Goal: Task Accomplishment & Management: Manage account settings

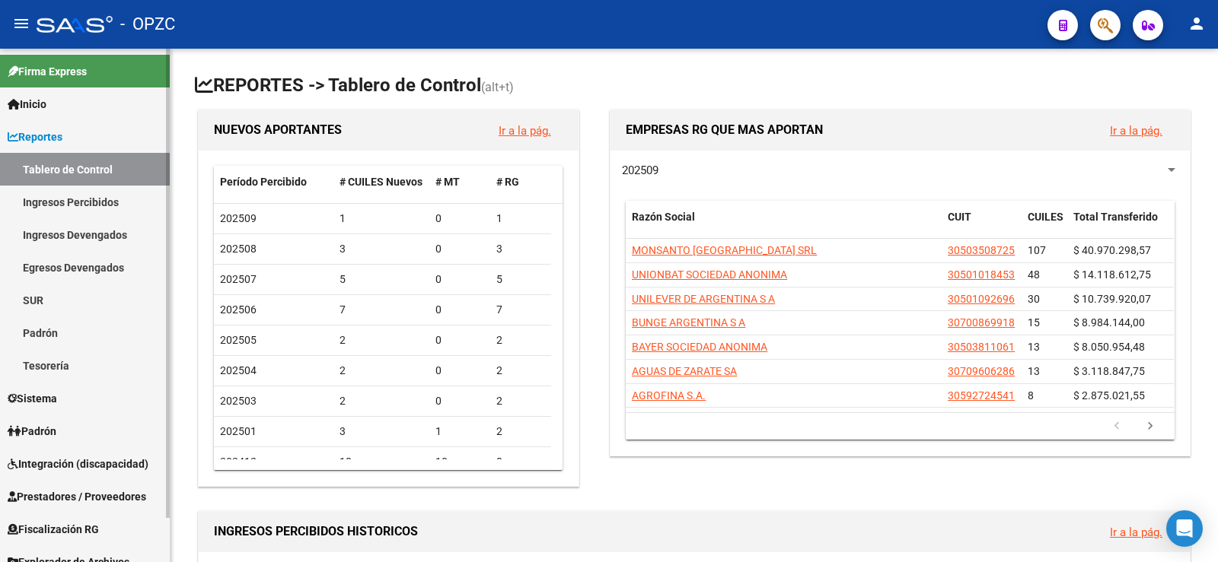
click at [37, 435] on span "Padrón" at bounding box center [32, 431] width 49 height 17
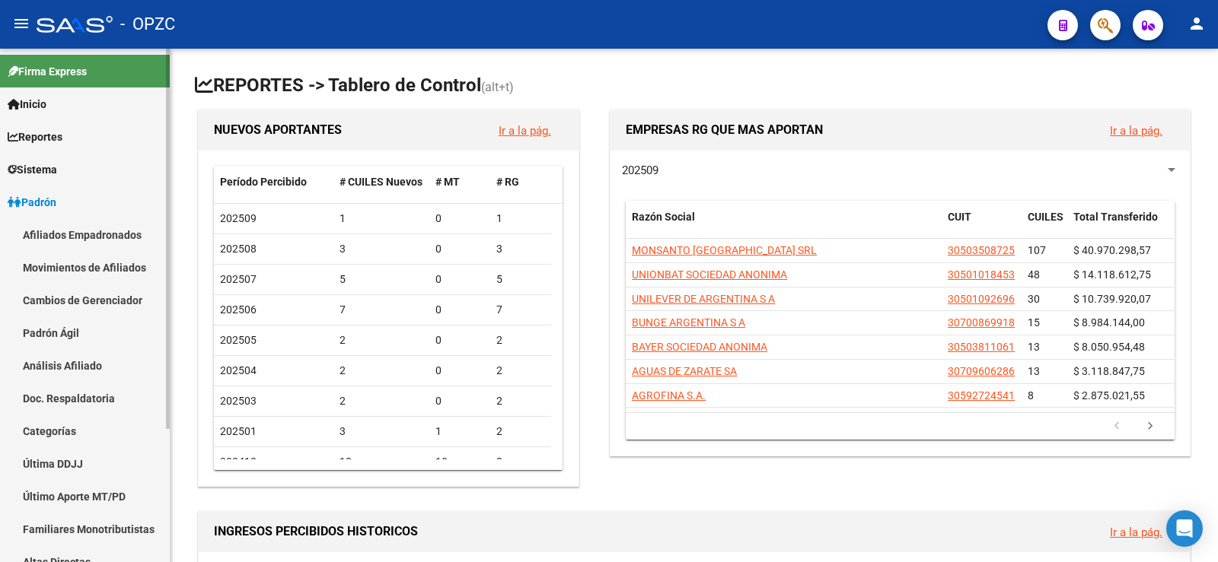
click at [54, 228] on link "Afiliados Empadronados" at bounding box center [85, 234] width 170 height 33
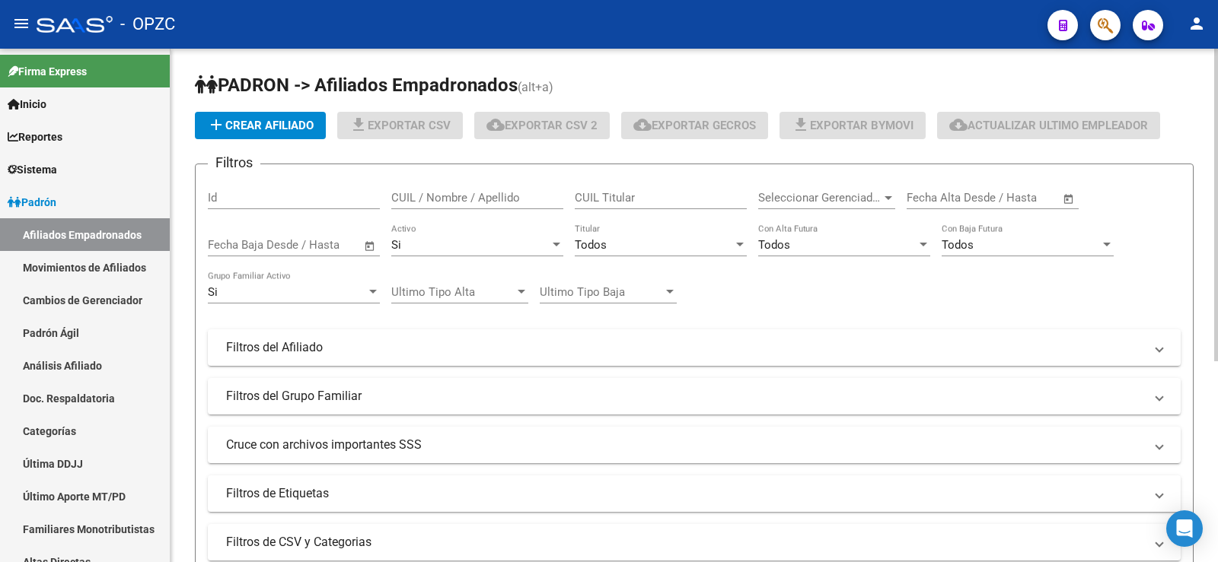
click at [503, 196] on input "CUIL / Nombre / Apellido" at bounding box center [477, 198] width 172 height 14
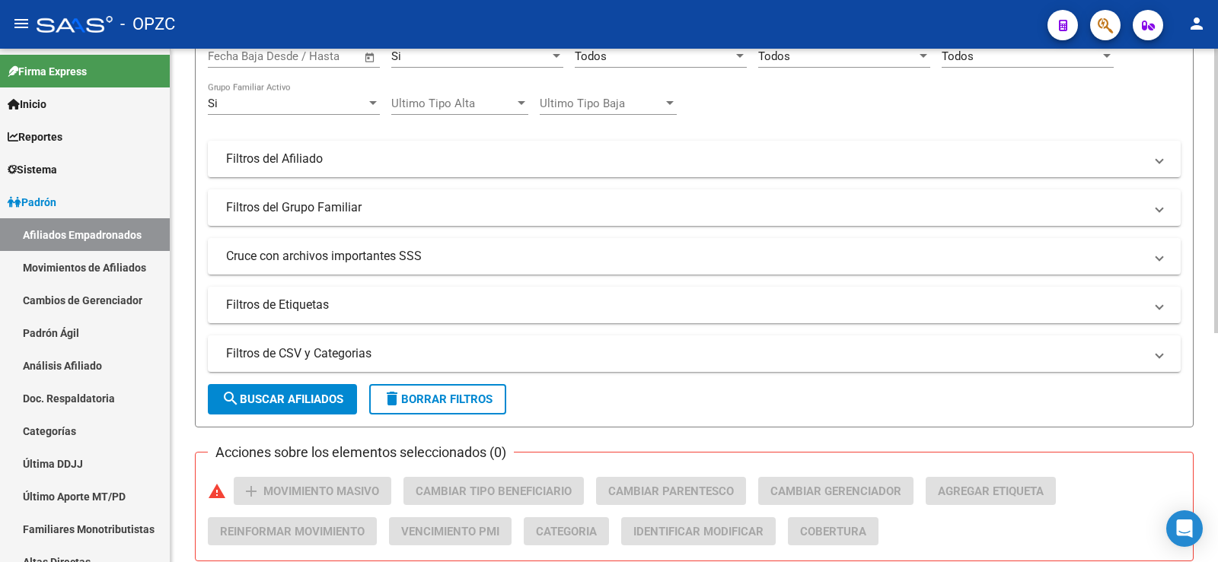
scroll to position [413, 0]
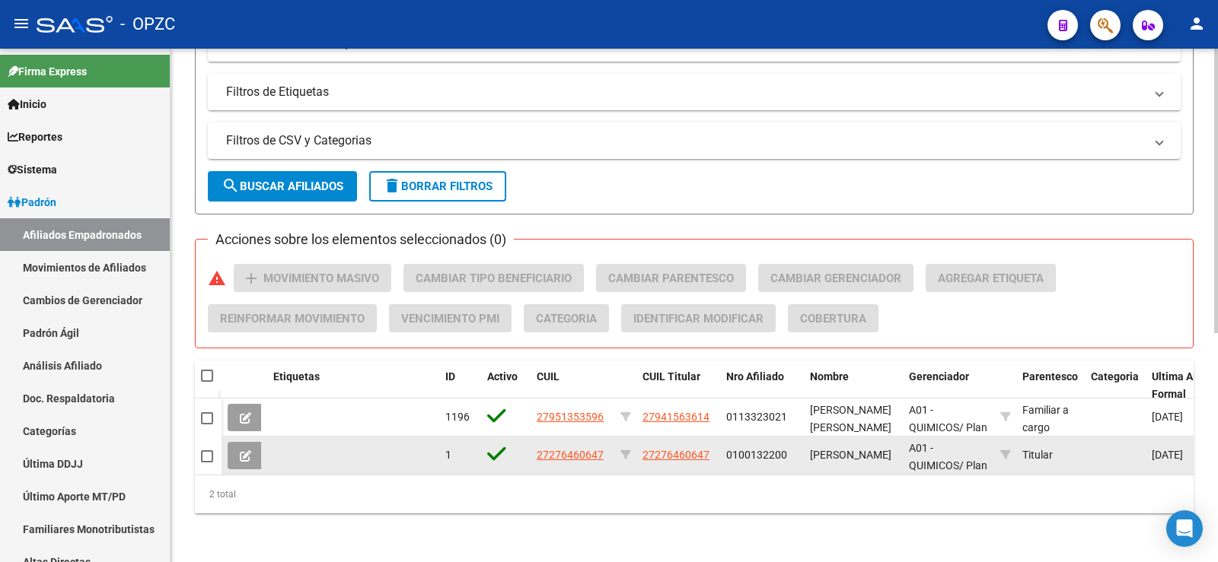
type input "inda"
click at [244, 451] on icon at bounding box center [245, 456] width 11 height 11
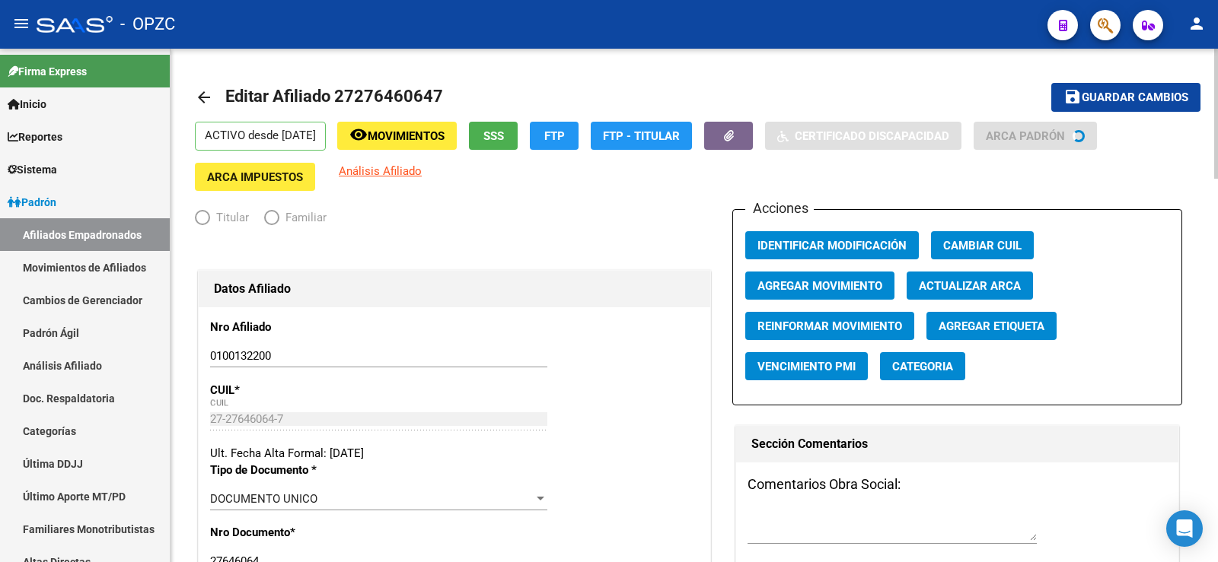
radio input "true"
type input "27-27646064-7"
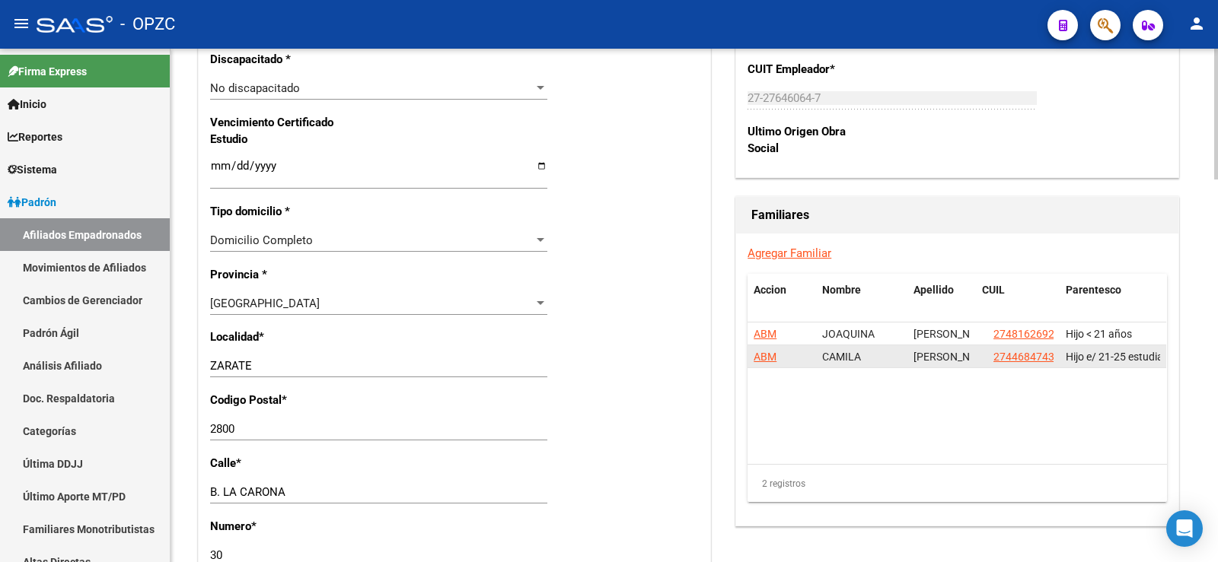
scroll to position [989, 0]
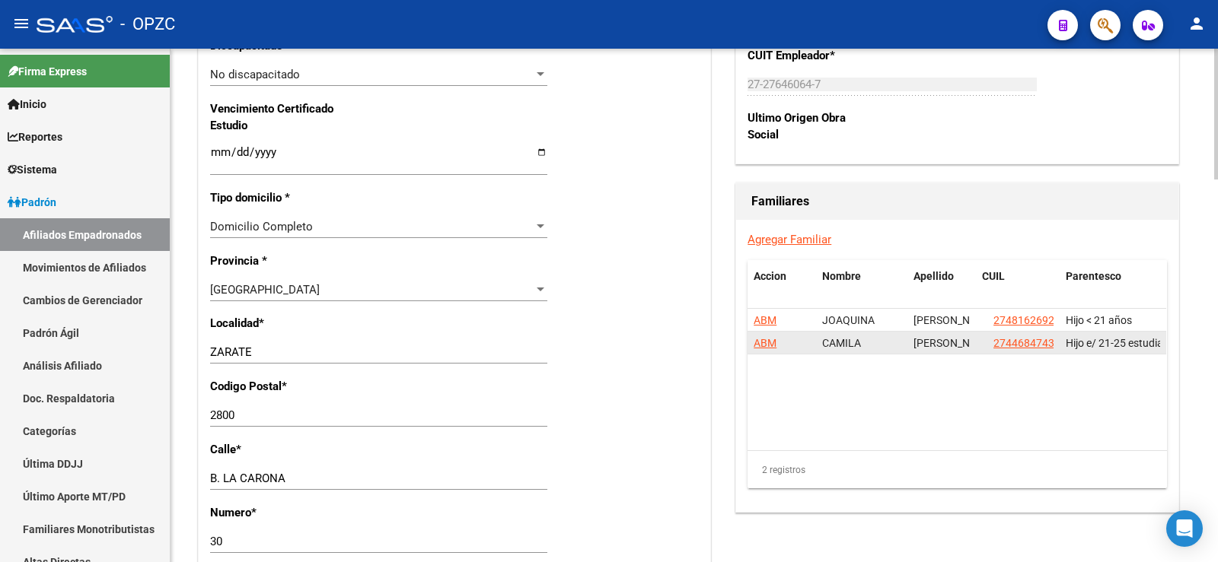
click at [765, 344] on span "ABM" at bounding box center [764, 343] width 23 height 12
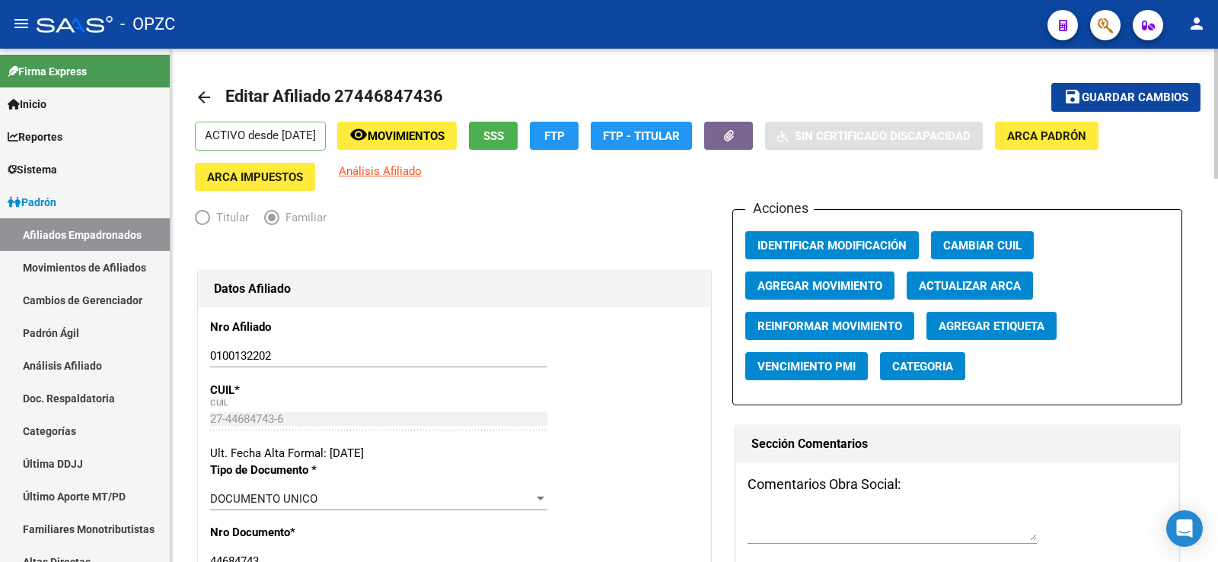
click at [872, 288] on span "Agregar Movimiento" at bounding box center [819, 286] width 125 height 14
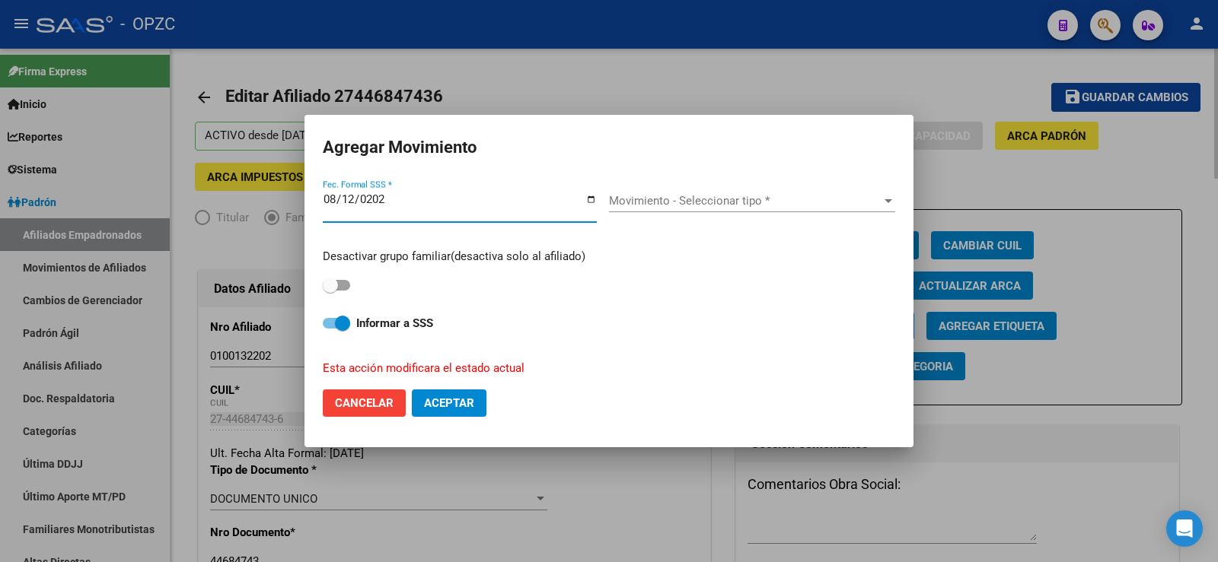
type input "[DATE]"
click at [350, 196] on input "[DATE]" at bounding box center [460, 205] width 274 height 24
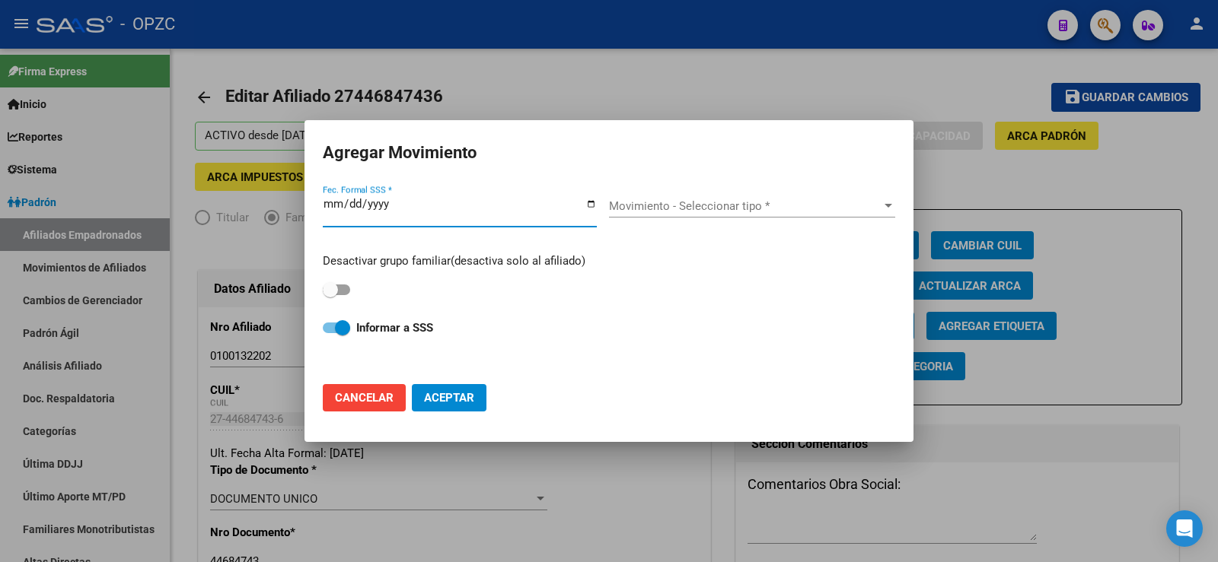
type input "[DATE]"
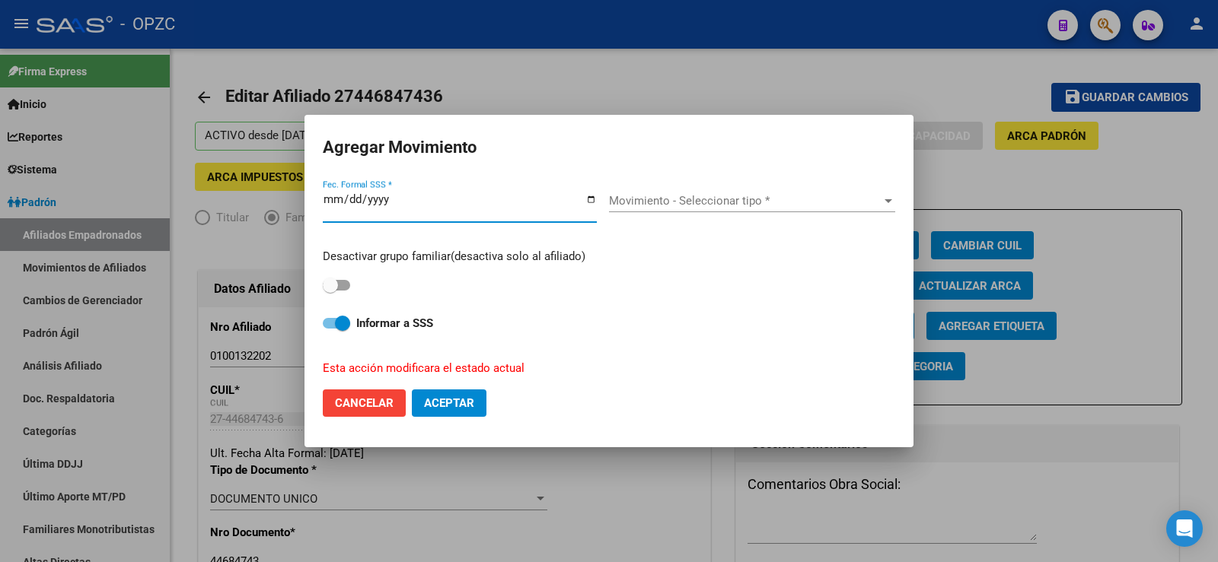
click at [634, 197] on span "Movimiento - Seleccionar tipo *" at bounding box center [745, 201] width 272 height 14
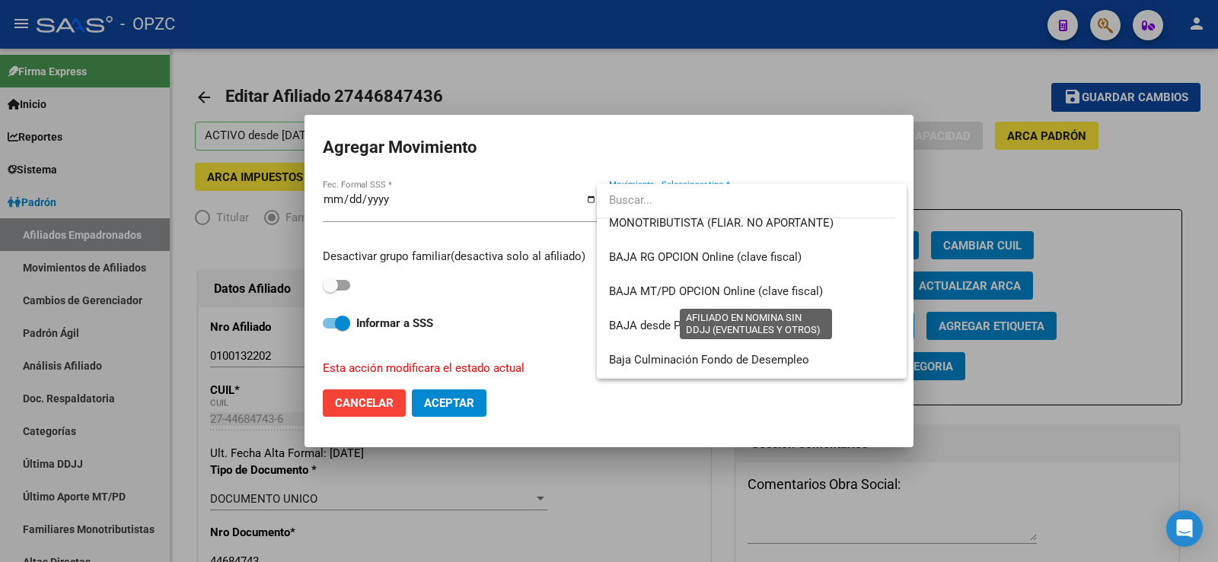
scroll to position [1107, 0]
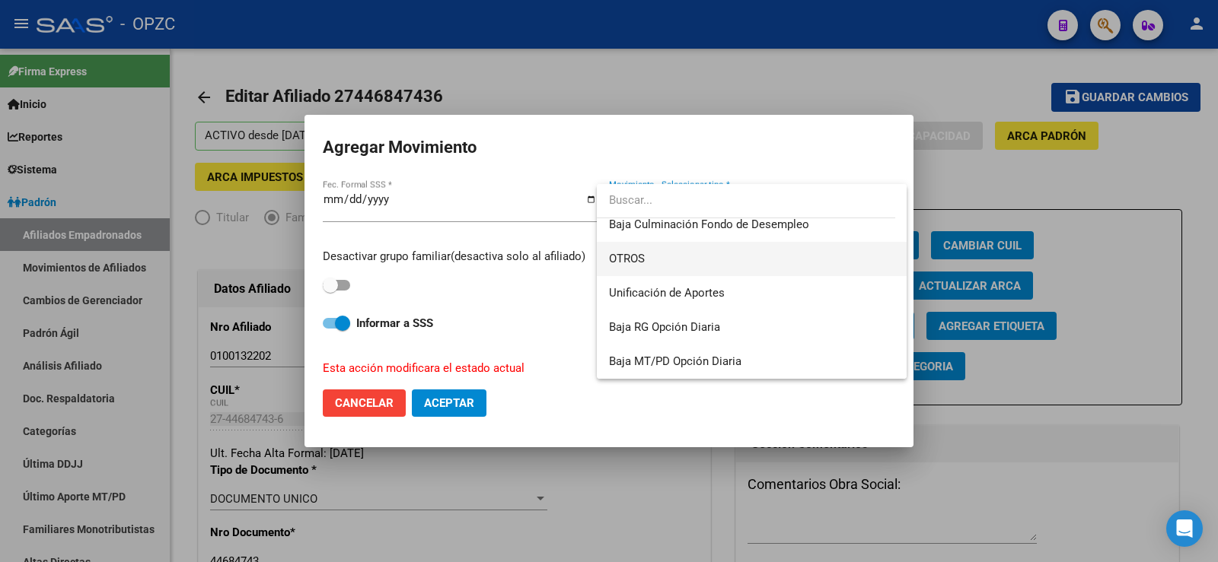
click at [652, 258] on span "OTROS" at bounding box center [751, 259] width 285 height 34
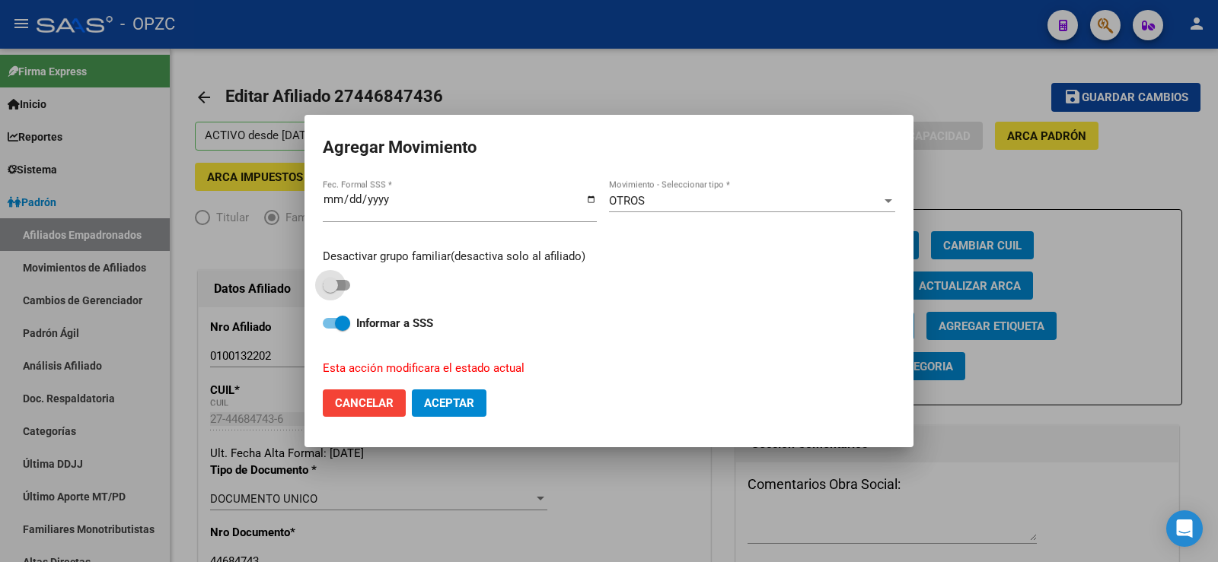
click at [345, 283] on span at bounding box center [336, 285] width 27 height 11
click at [330, 291] on input "checkbox" at bounding box center [330, 291] width 1 height 1
checkbox input "true"
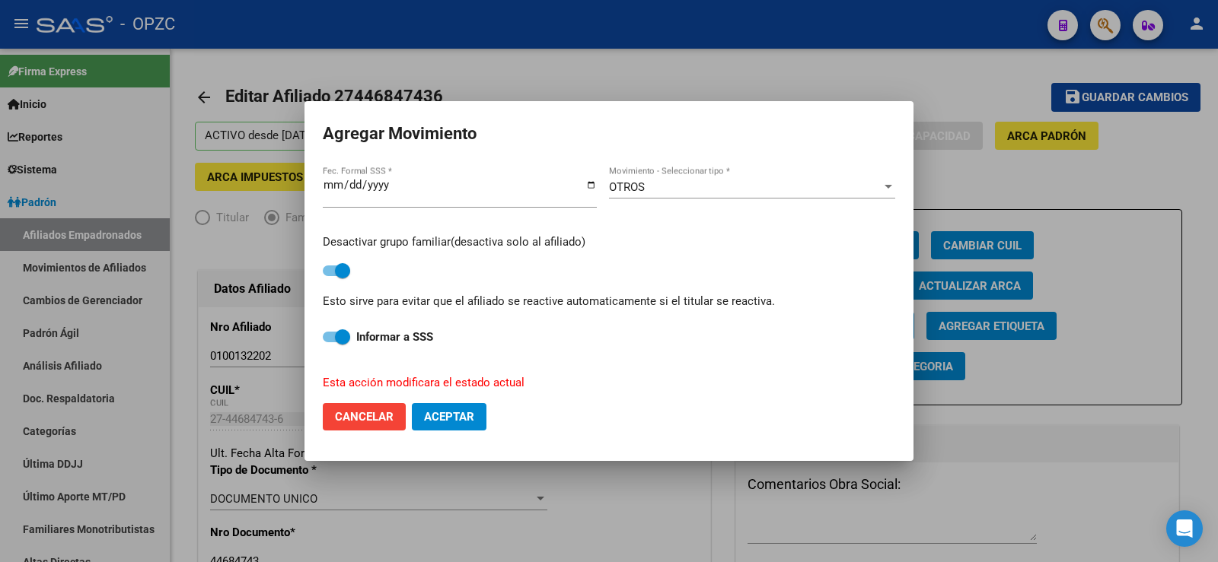
click at [437, 414] on span "Aceptar" at bounding box center [449, 417] width 50 height 14
checkbox input "false"
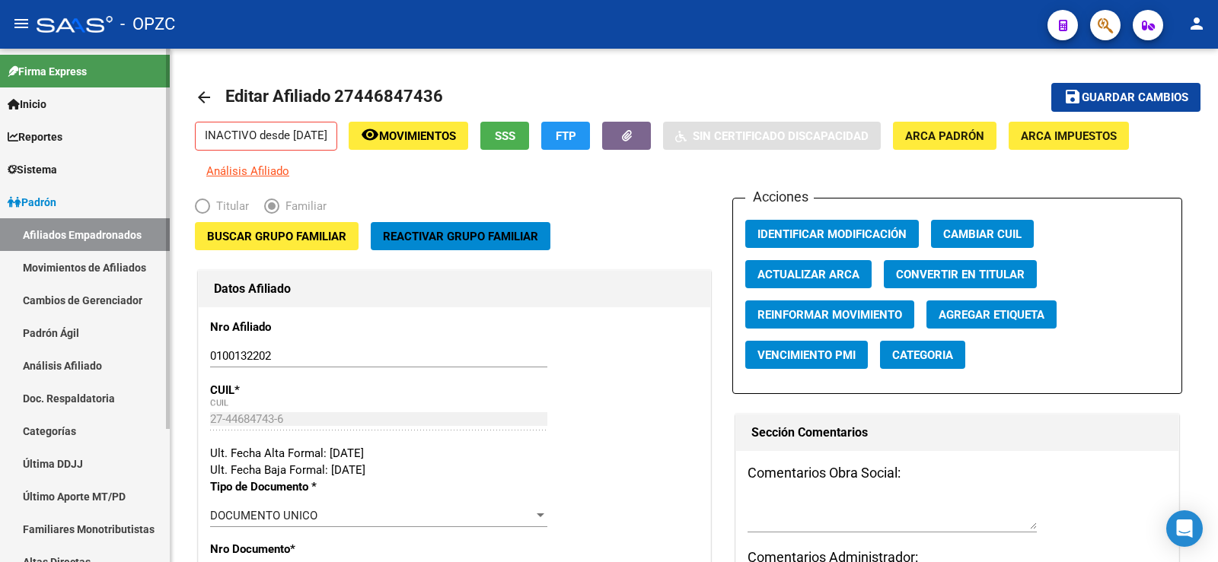
click at [91, 231] on link "Afiliados Empadronados" at bounding box center [85, 234] width 170 height 33
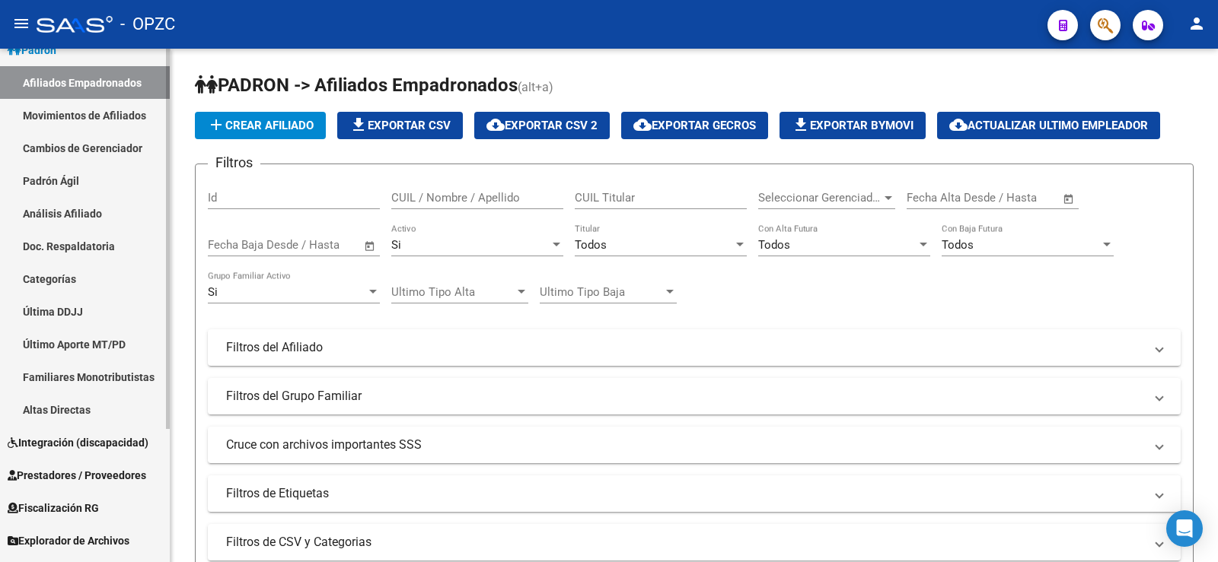
scroll to position [180, 0]
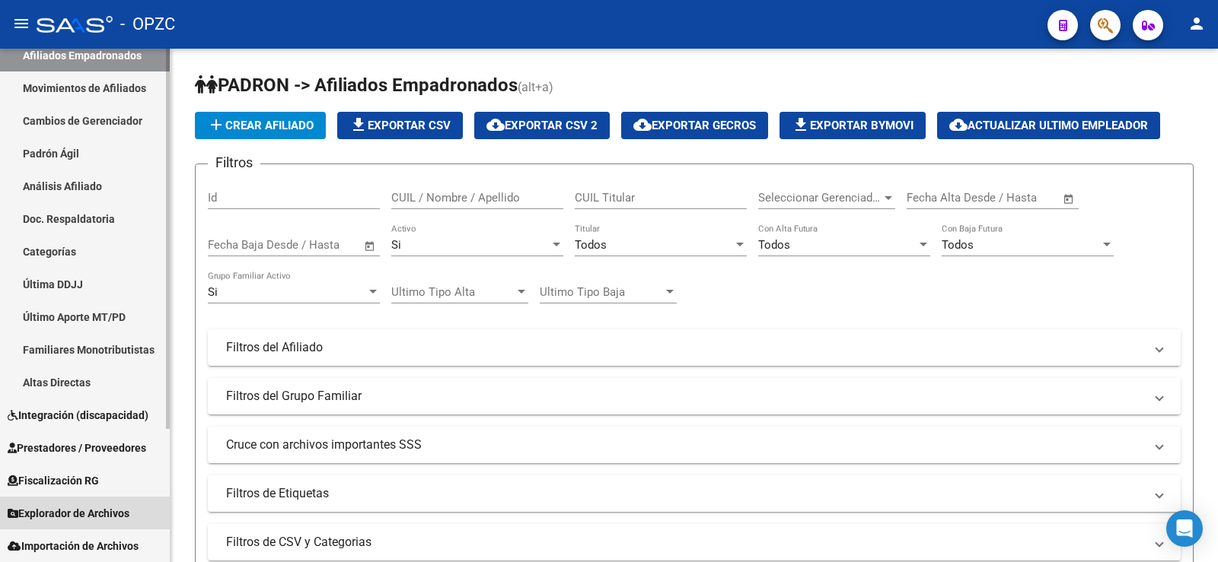
click at [82, 510] on span "Explorador de Archivos" at bounding box center [69, 513] width 122 height 17
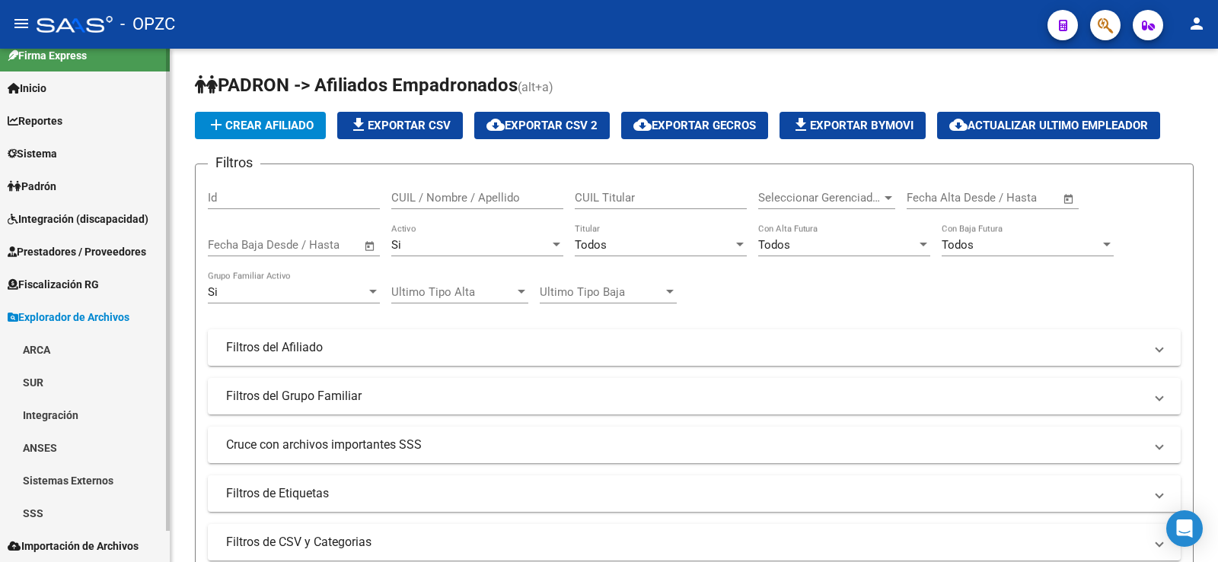
scroll to position [16, 0]
click at [48, 352] on link "ARCA" at bounding box center [85, 349] width 170 height 33
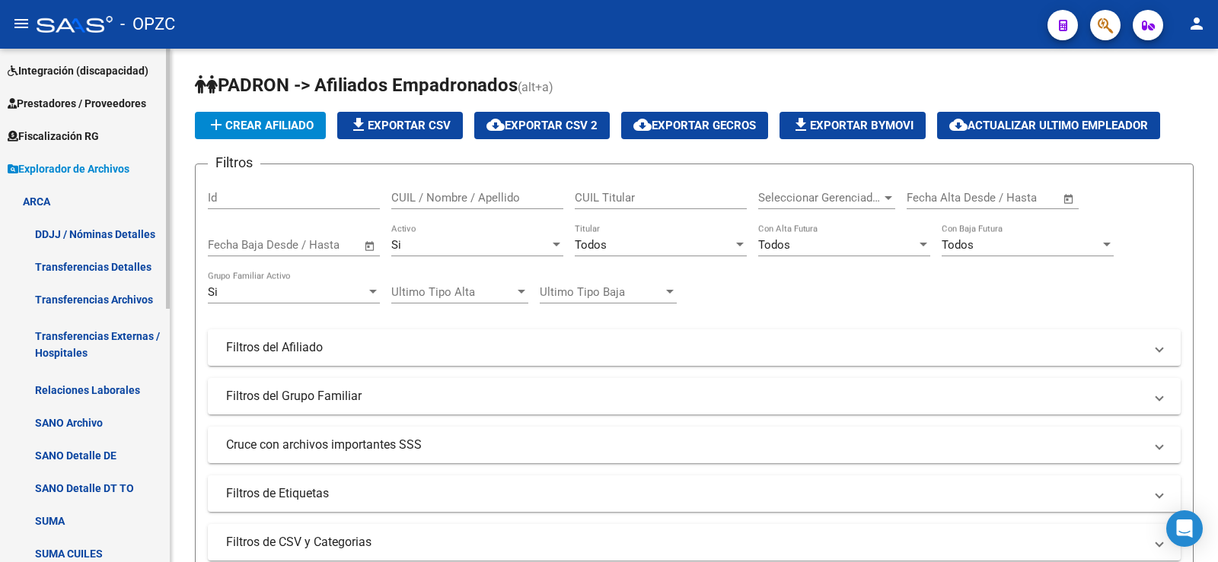
scroll to position [168, 0]
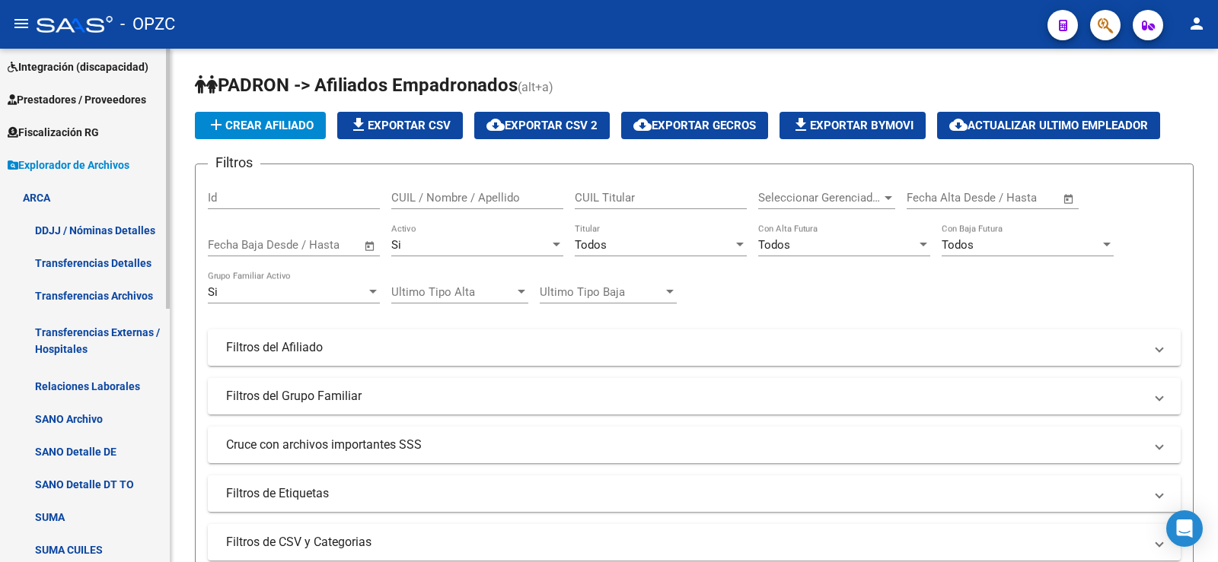
click at [92, 390] on link "Relaciones Laborales" at bounding box center [85, 386] width 170 height 33
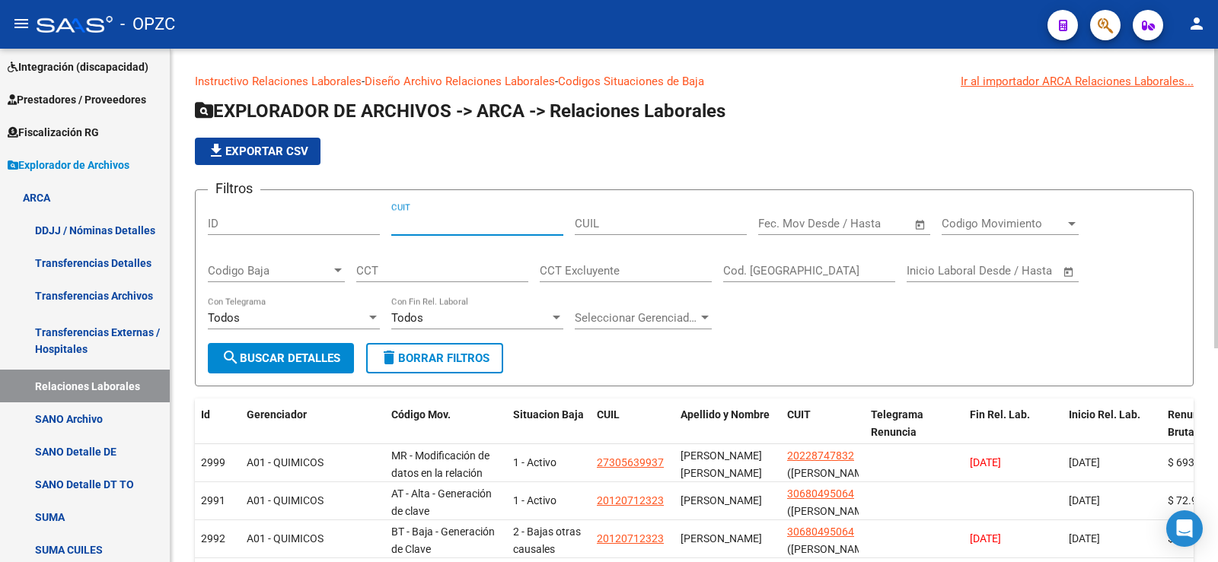
click at [441, 221] on input "CUIT" at bounding box center [477, 224] width 172 height 14
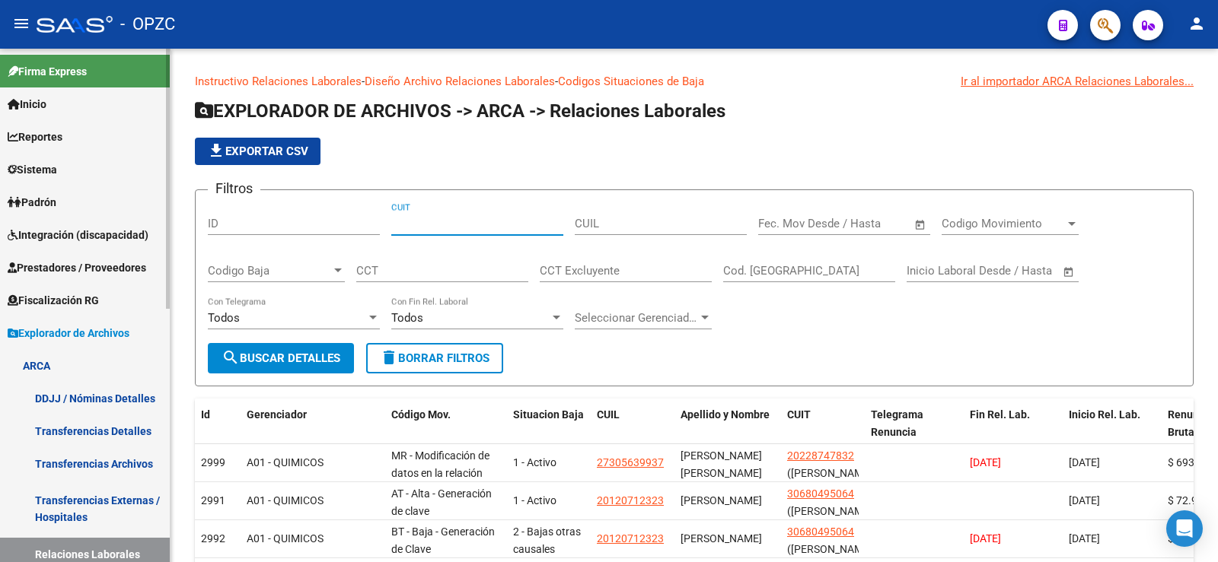
click at [56, 198] on span "Padrón" at bounding box center [32, 202] width 49 height 17
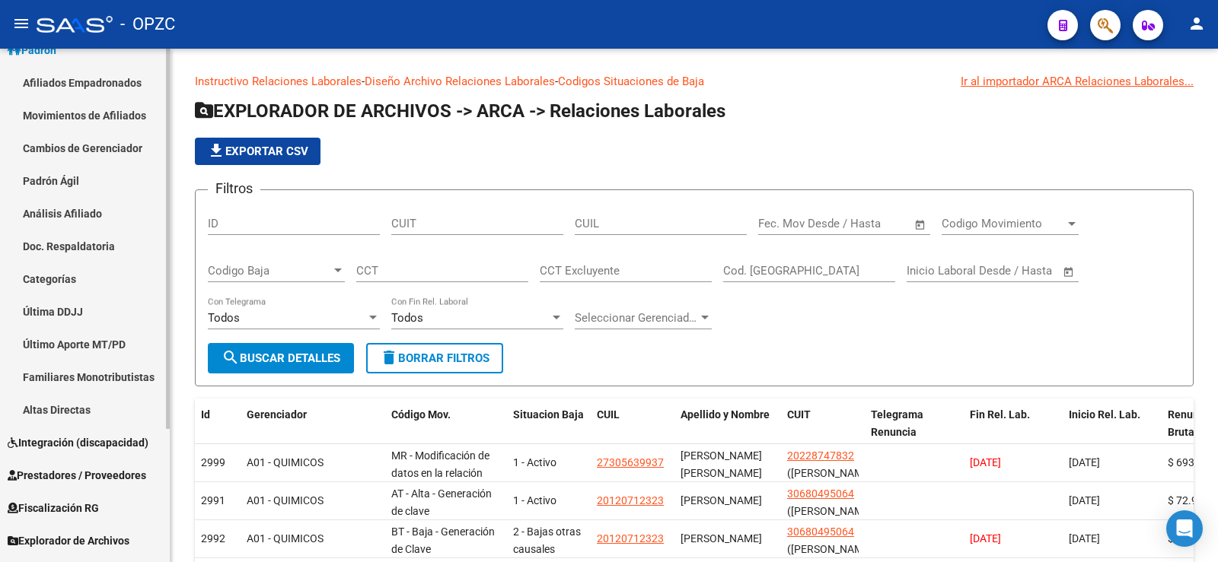
scroll to position [180, 0]
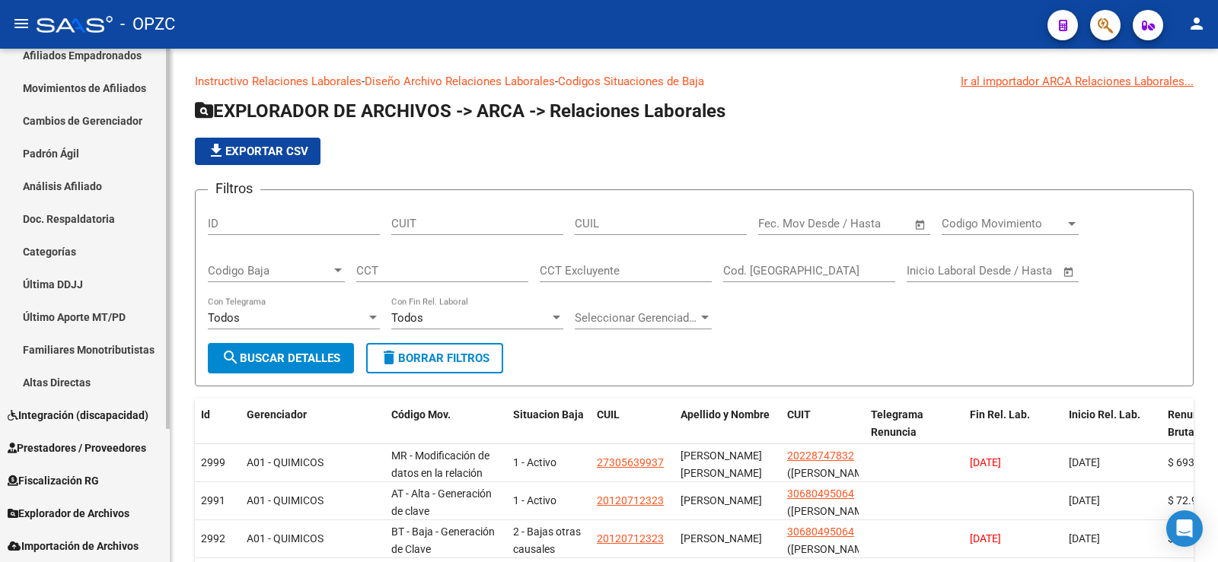
click at [105, 516] on span "Explorador de Archivos" at bounding box center [69, 513] width 122 height 17
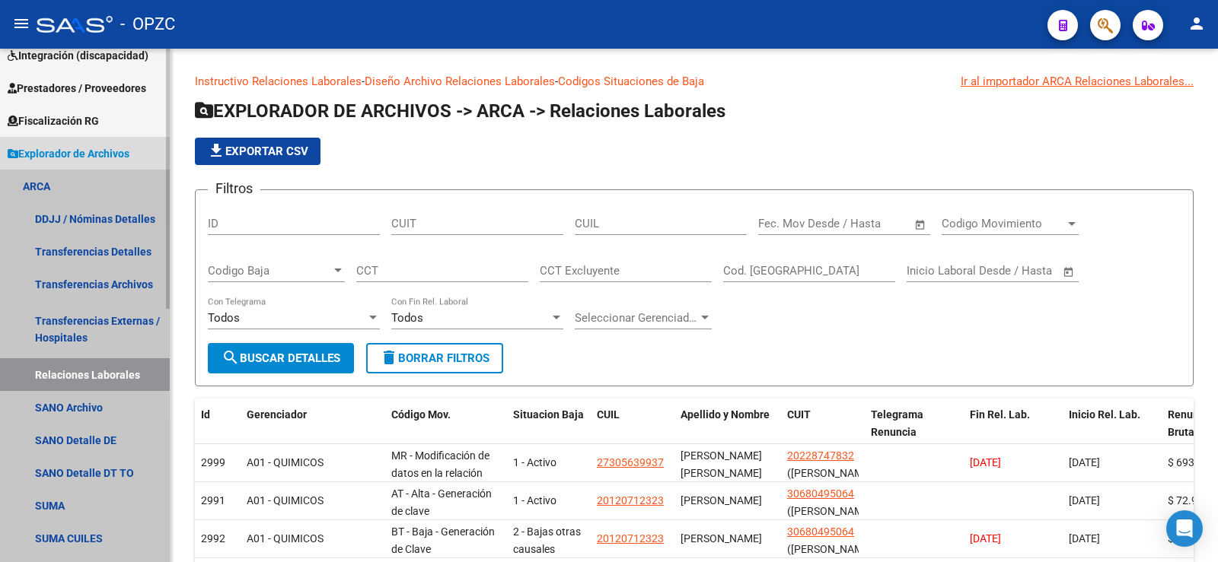
click at [111, 368] on link "Relaciones Laborales" at bounding box center [85, 374] width 170 height 33
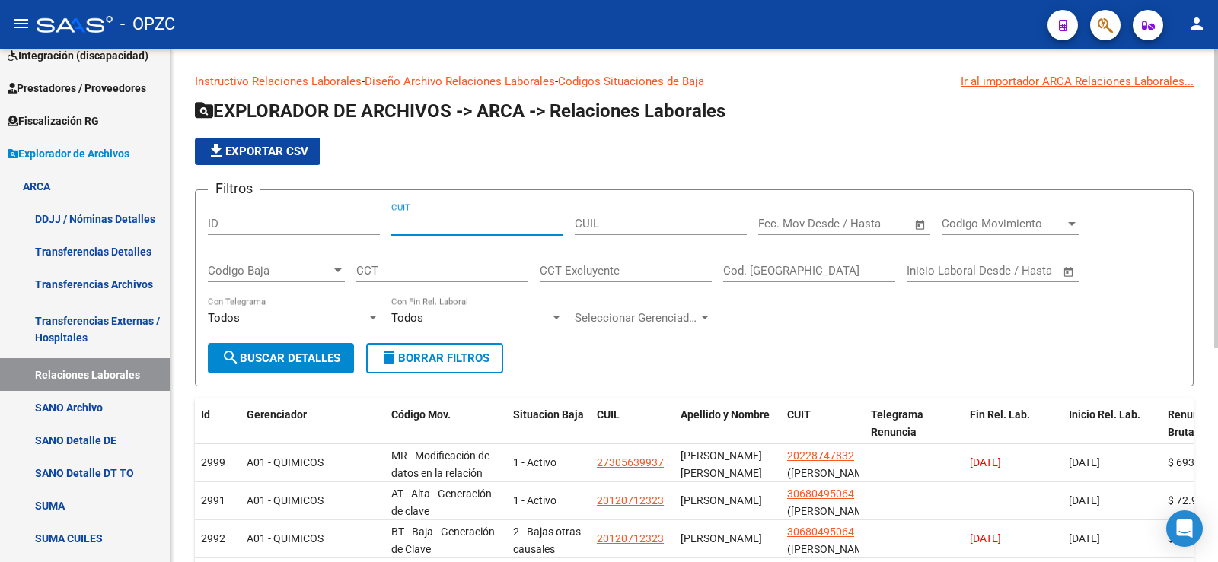
click at [501, 226] on input "CUIT" at bounding box center [477, 224] width 172 height 14
click at [610, 220] on input "CUIL" at bounding box center [661, 224] width 172 height 14
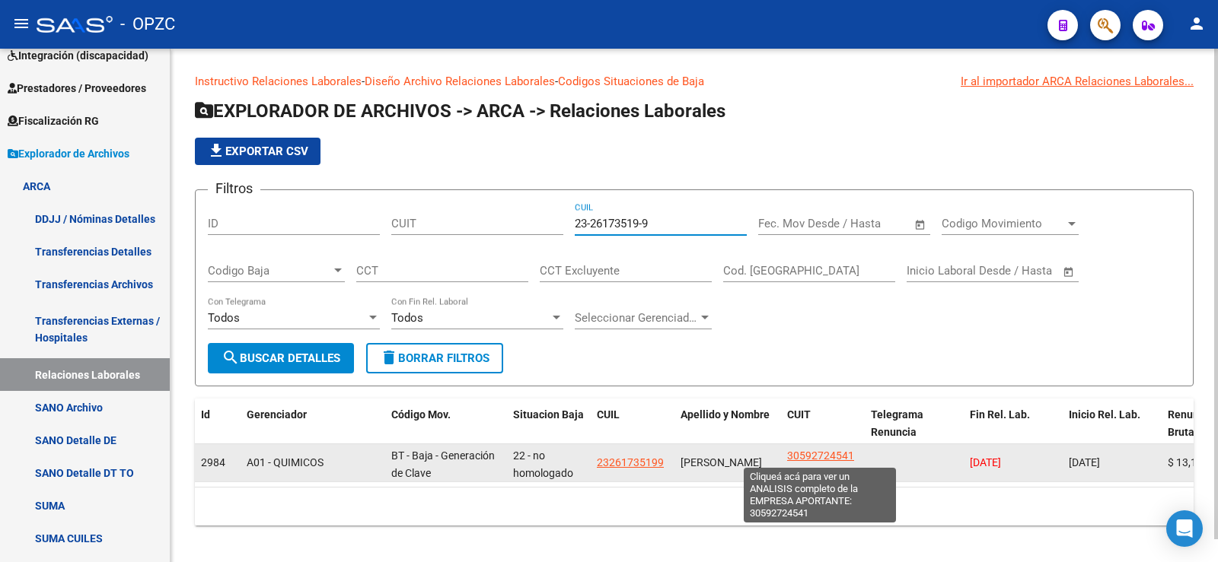
type input "23-26173519-9"
click at [807, 456] on span "30592724541" at bounding box center [820, 456] width 67 height 12
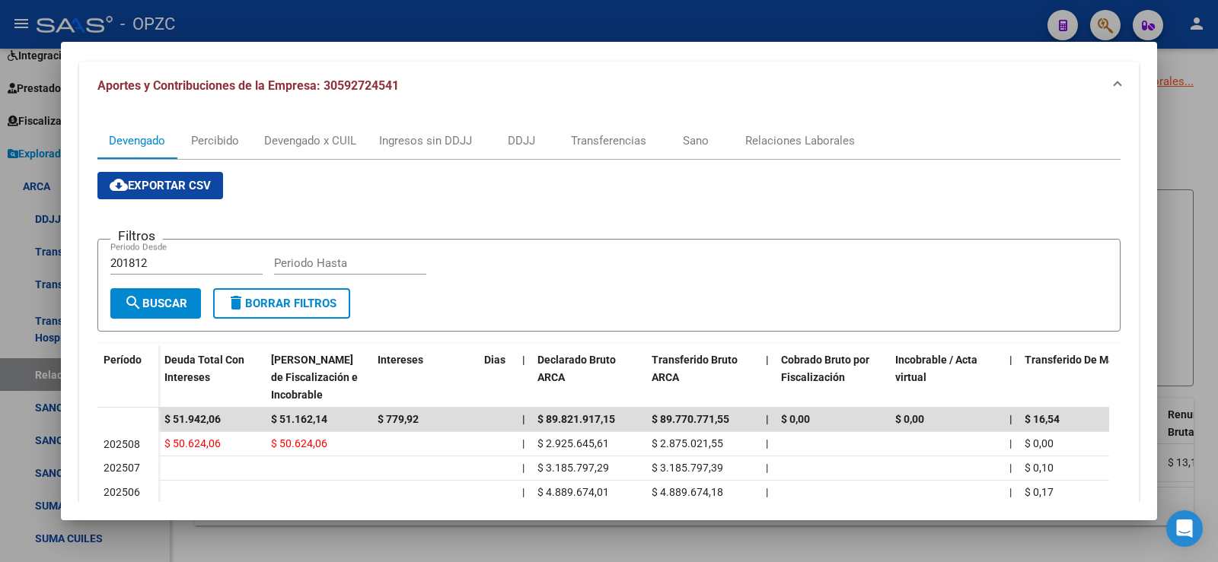
scroll to position [76, 0]
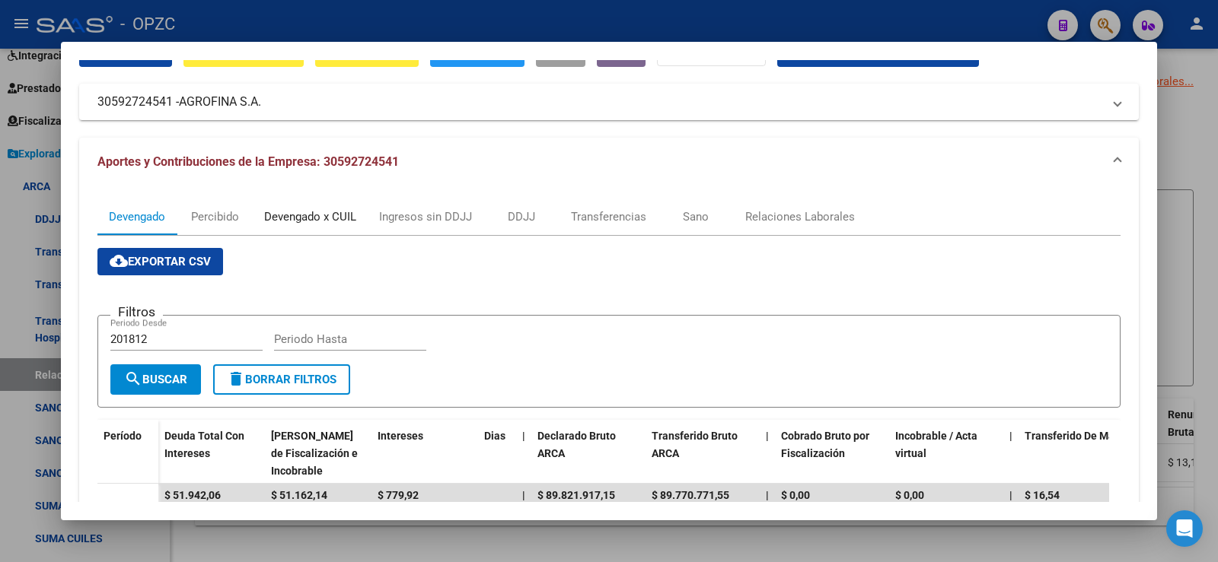
click at [331, 220] on div "Devengado x CUIL" at bounding box center [310, 217] width 92 height 17
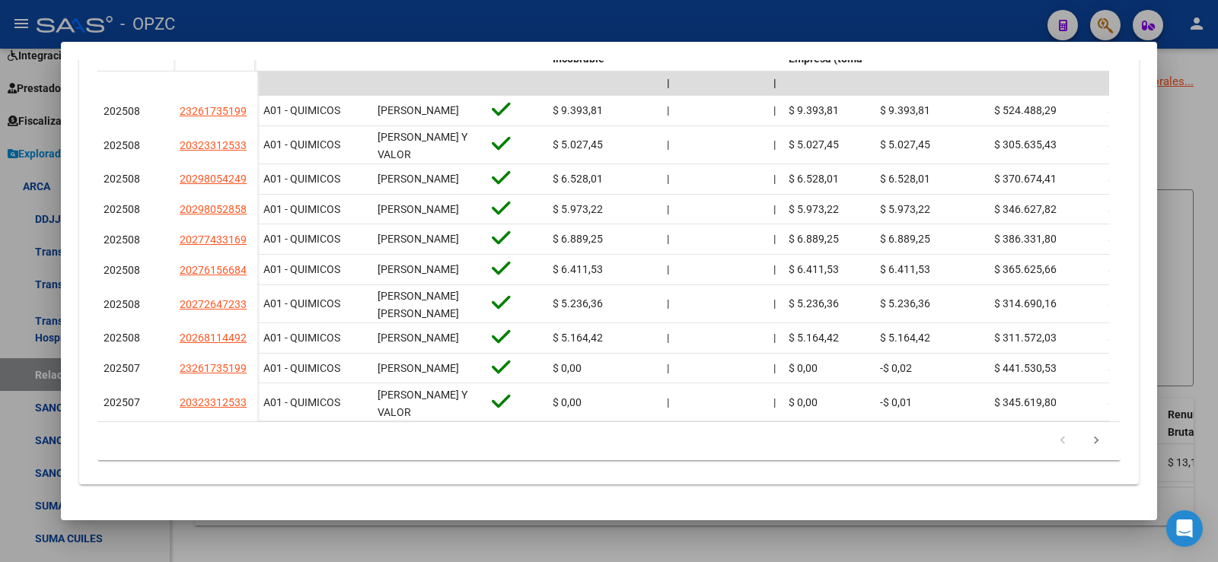
scroll to position [479, 0]
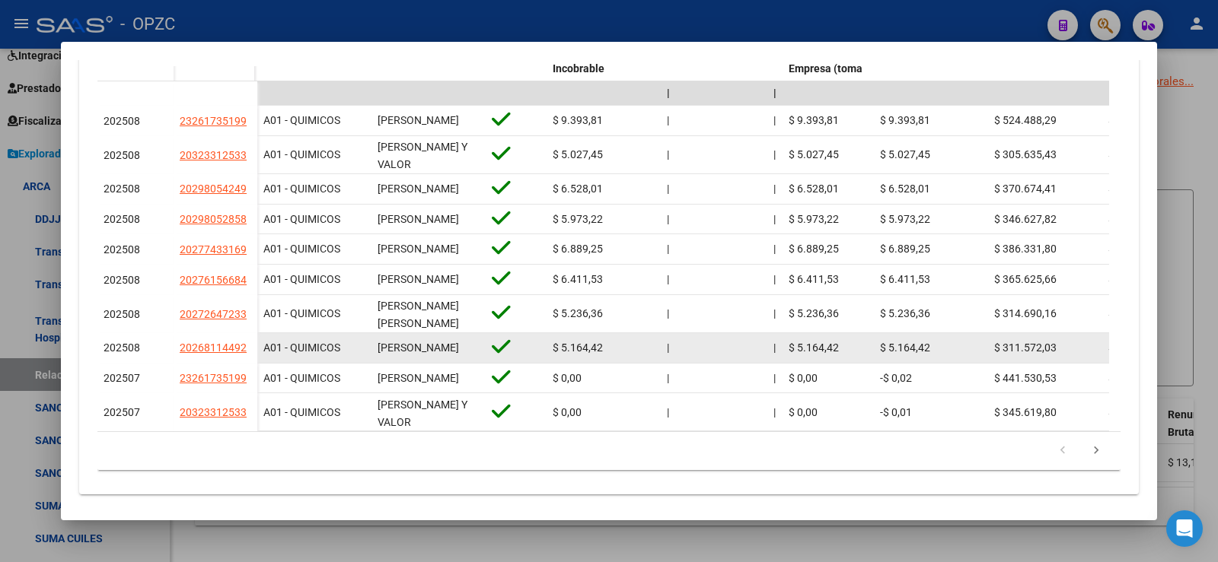
drag, startPoint x: 104, startPoint y: 122, endPoint x: 1081, endPoint y: 377, distance: 1010.1
click at [1081, 377] on datatable-scroller "| | | | | | | | | | | | | 202508 23261735199 A01 - QUIMICOS [PERSON_NAME] $ 9.3…" at bounding box center [602, 256] width 1011 height 350
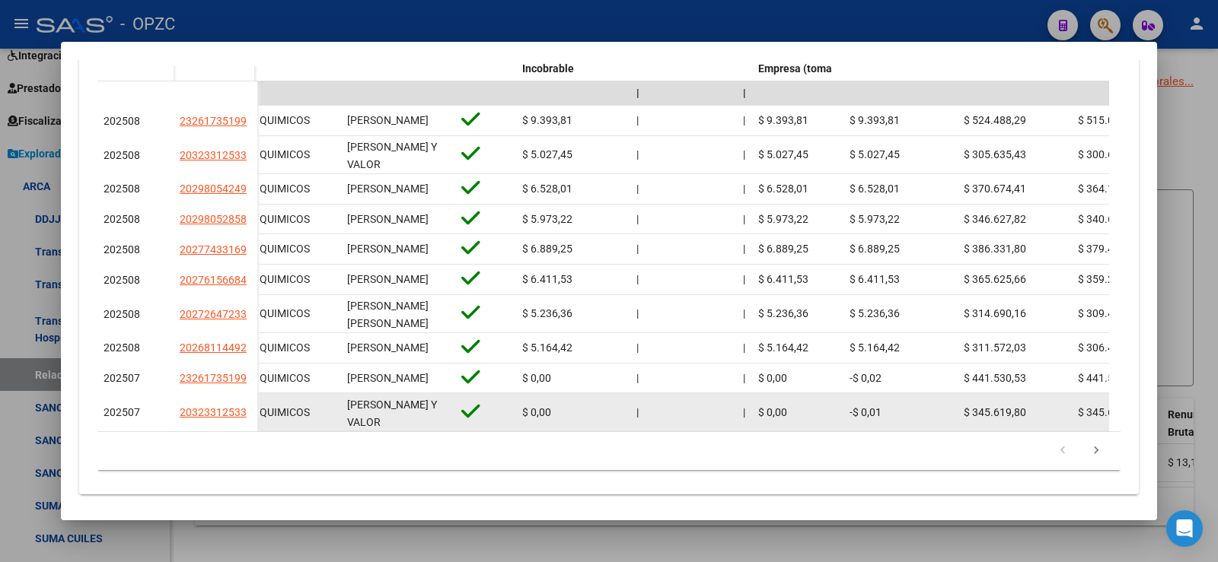
scroll to position [555, 0]
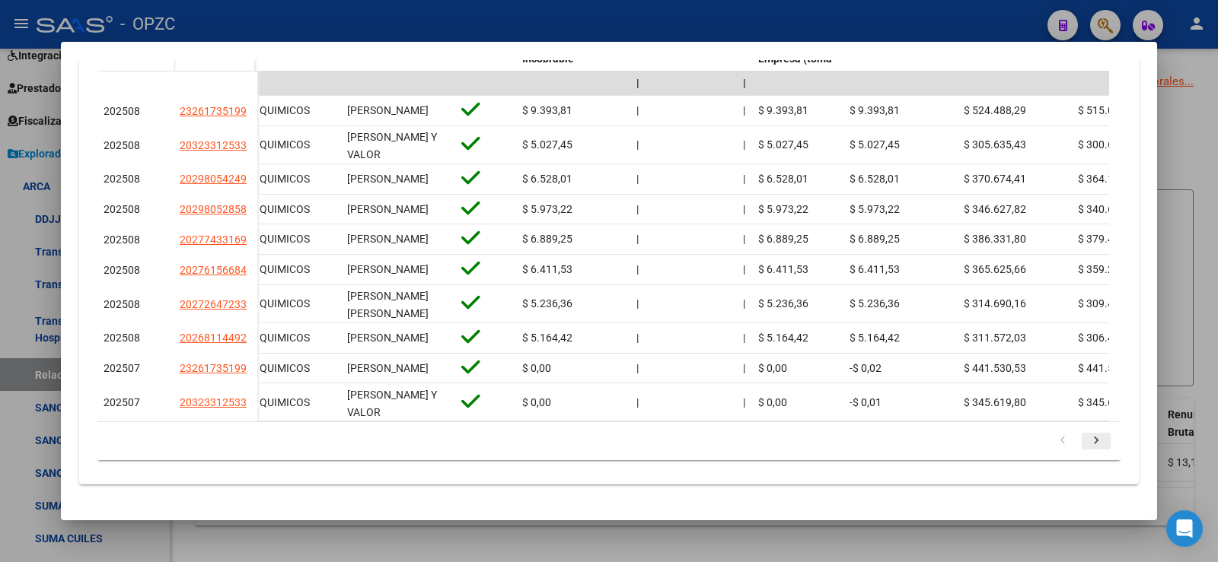
click at [1086, 440] on icon "go to next page" at bounding box center [1096, 443] width 20 height 18
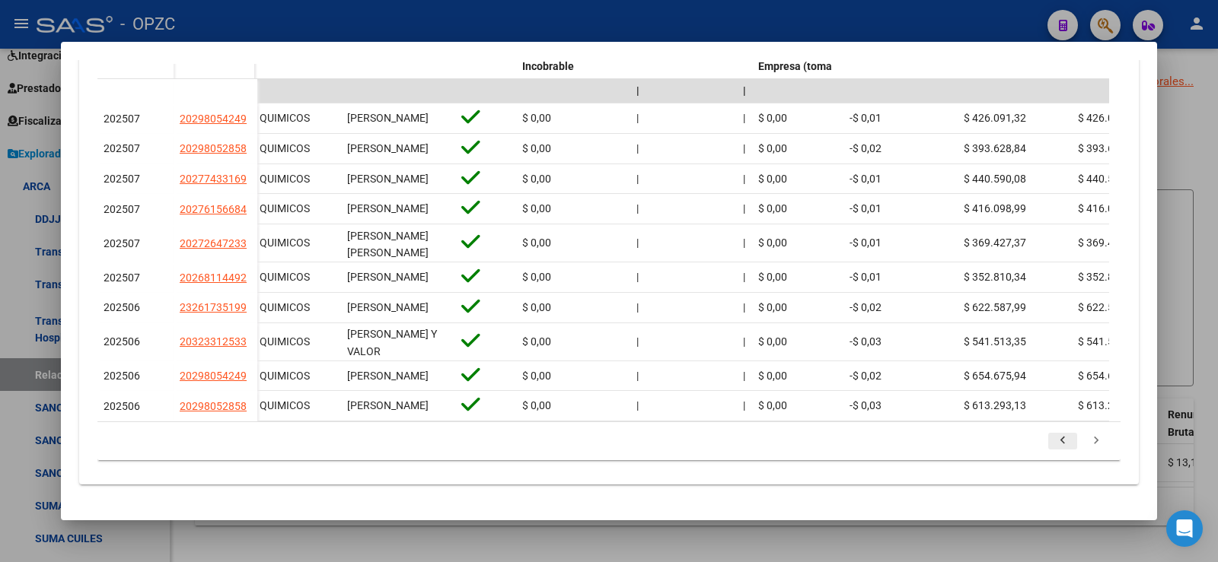
click at [1053, 437] on icon "go to previous page" at bounding box center [1063, 443] width 20 height 18
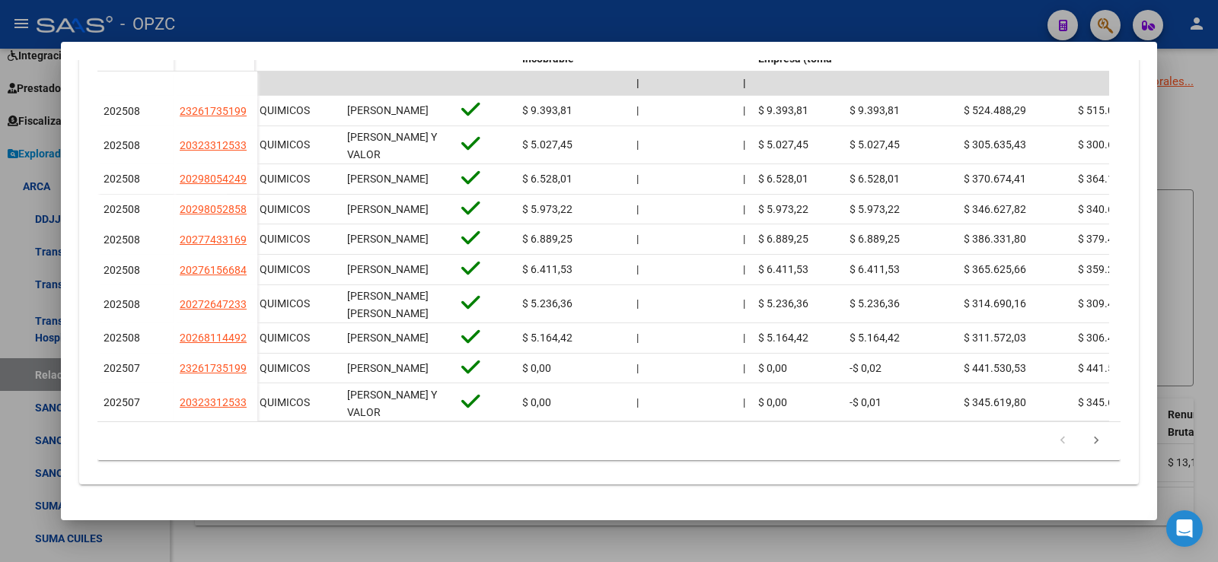
click at [683, 444] on datatable-pager "1 2 3 4 5" at bounding box center [609, 441] width 1008 height 26
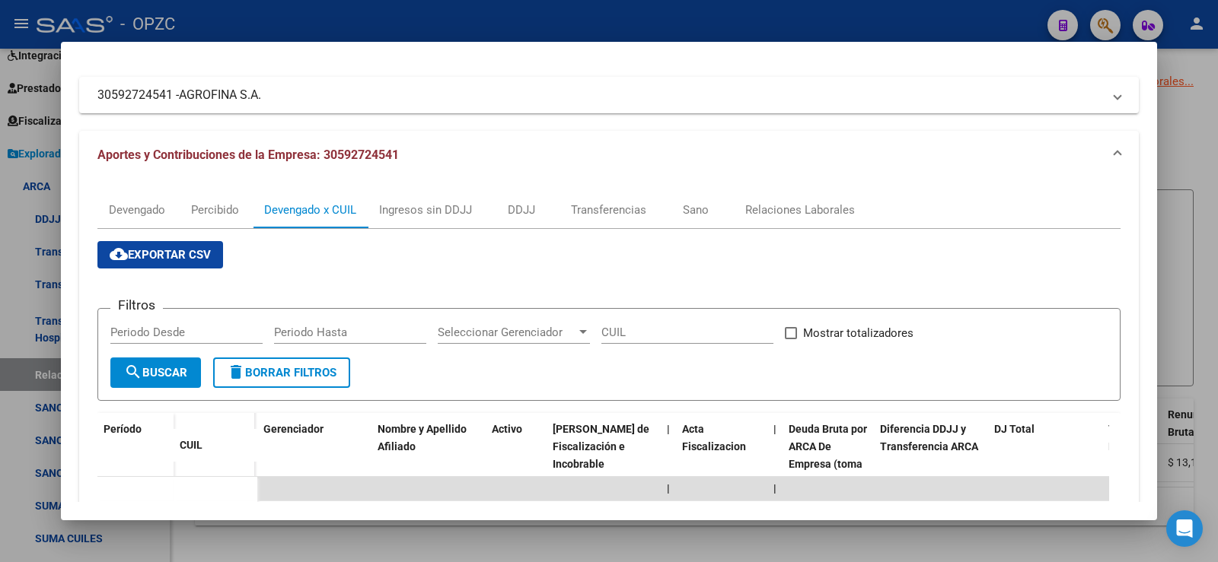
scroll to position [0, 0]
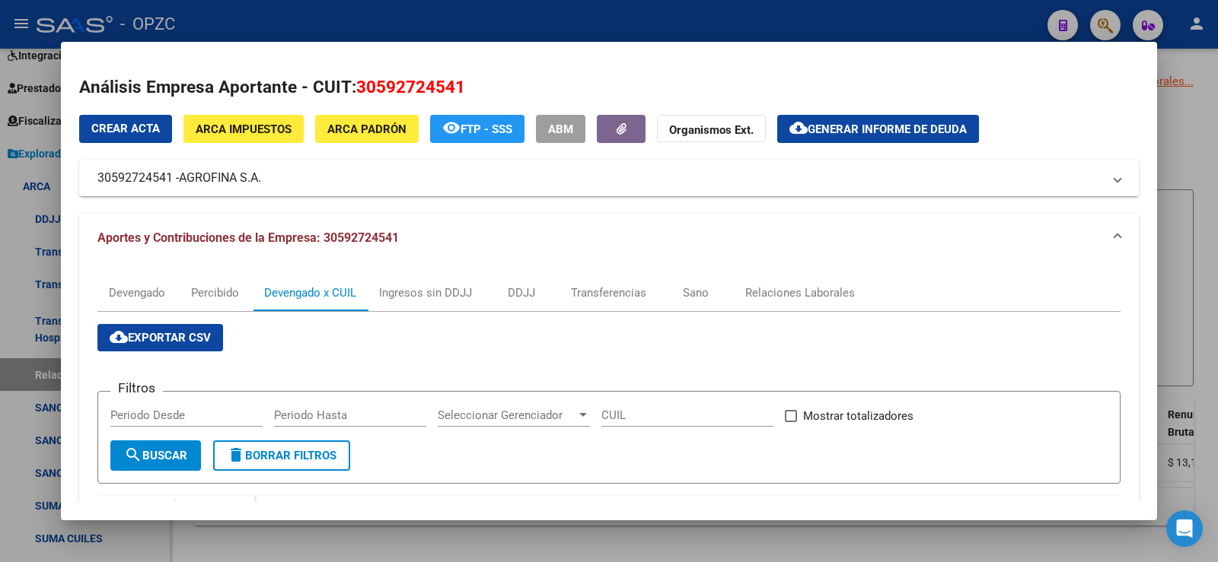
click at [1203, 141] on div at bounding box center [609, 281] width 1218 height 562
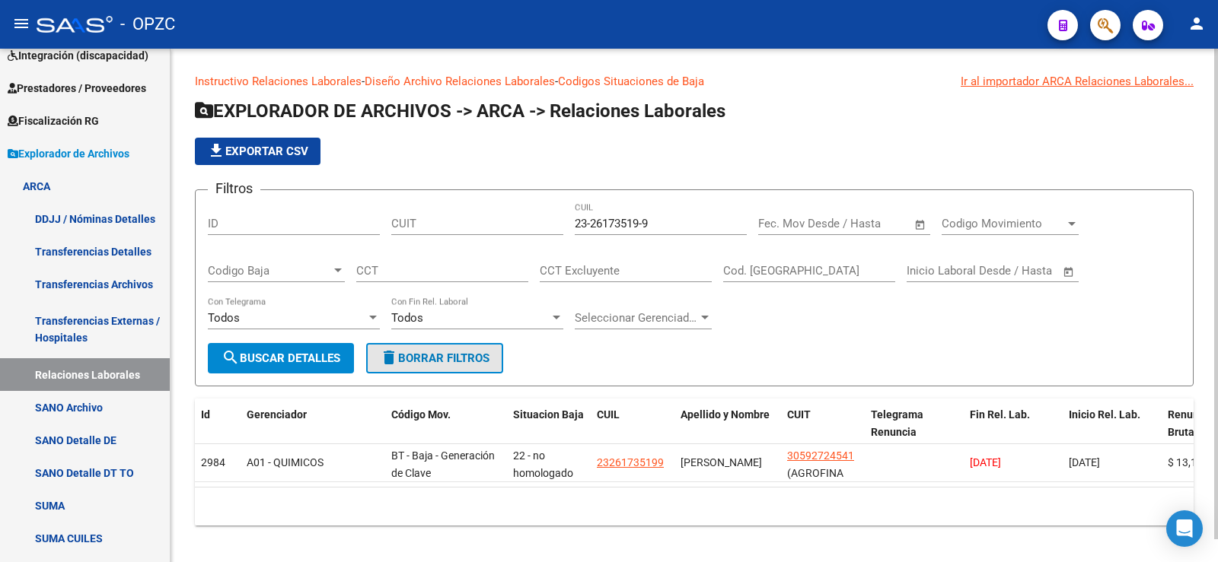
click at [457, 359] on span "delete Borrar Filtros" at bounding box center [435, 359] width 110 height 14
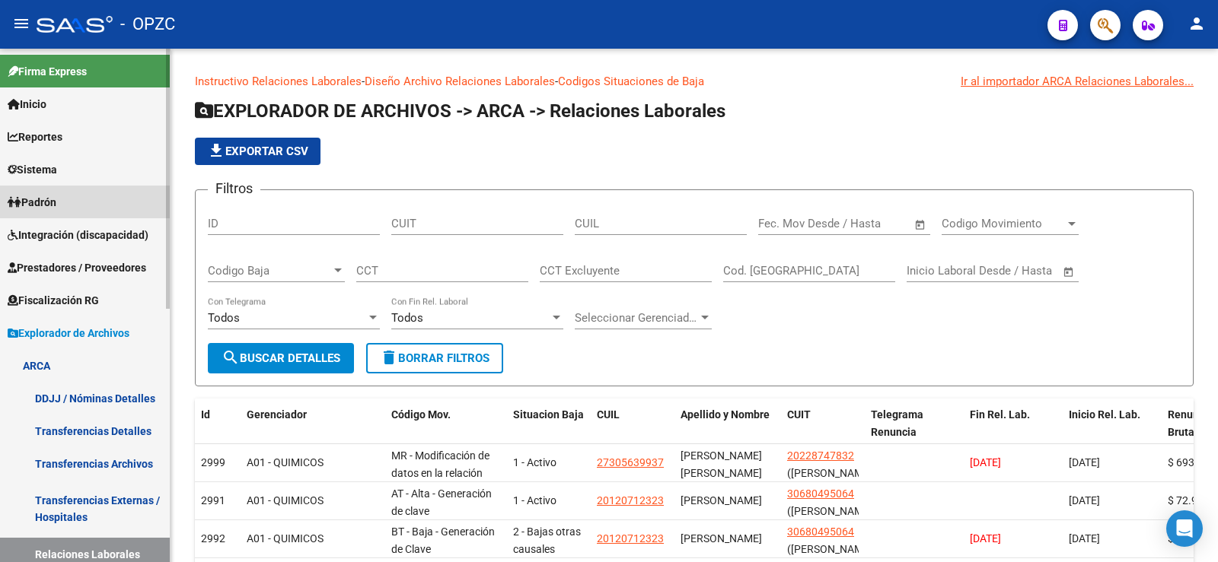
click at [56, 197] on span "Padrón" at bounding box center [32, 202] width 49 height 17
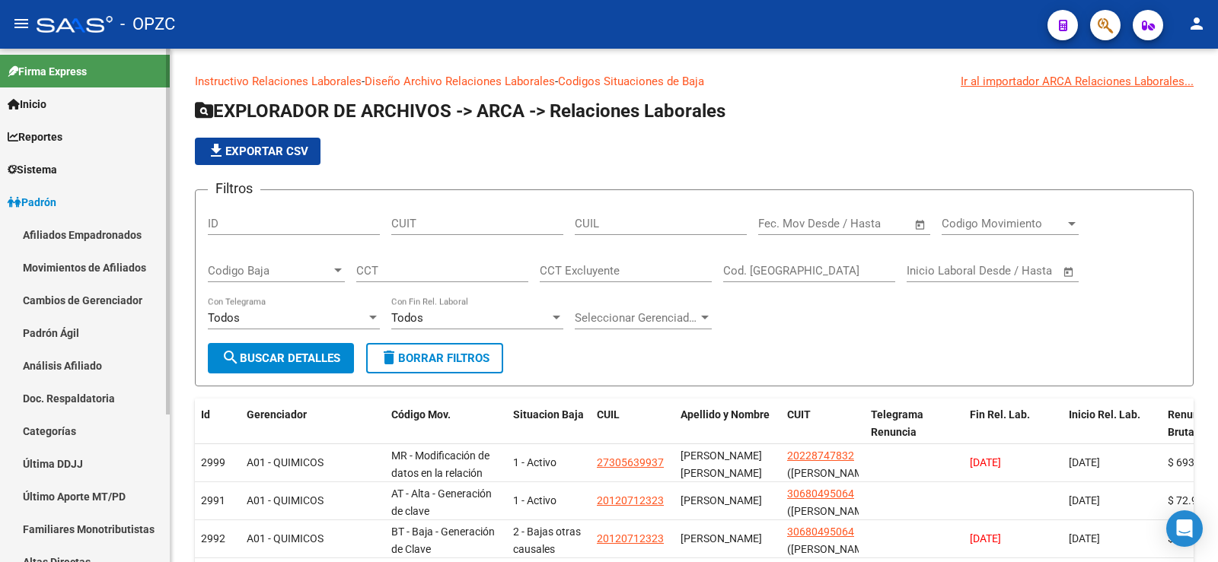
click at [75, 230] on link "Afiliados Empadronados" at bounding box center [85, 234] width 170 height 33
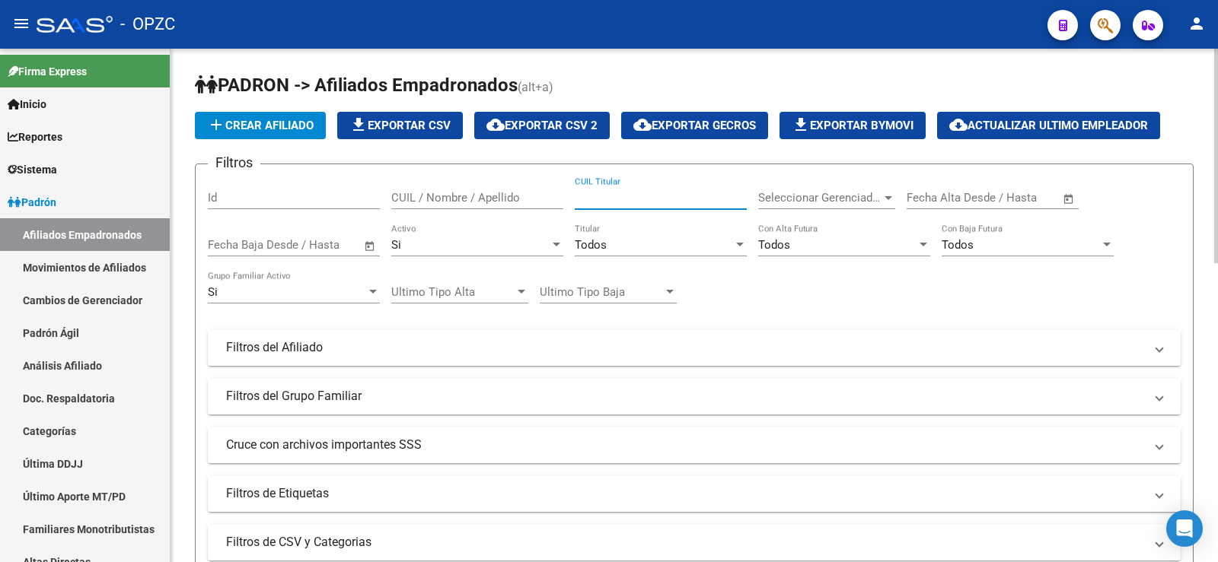
paste input "27233630611"
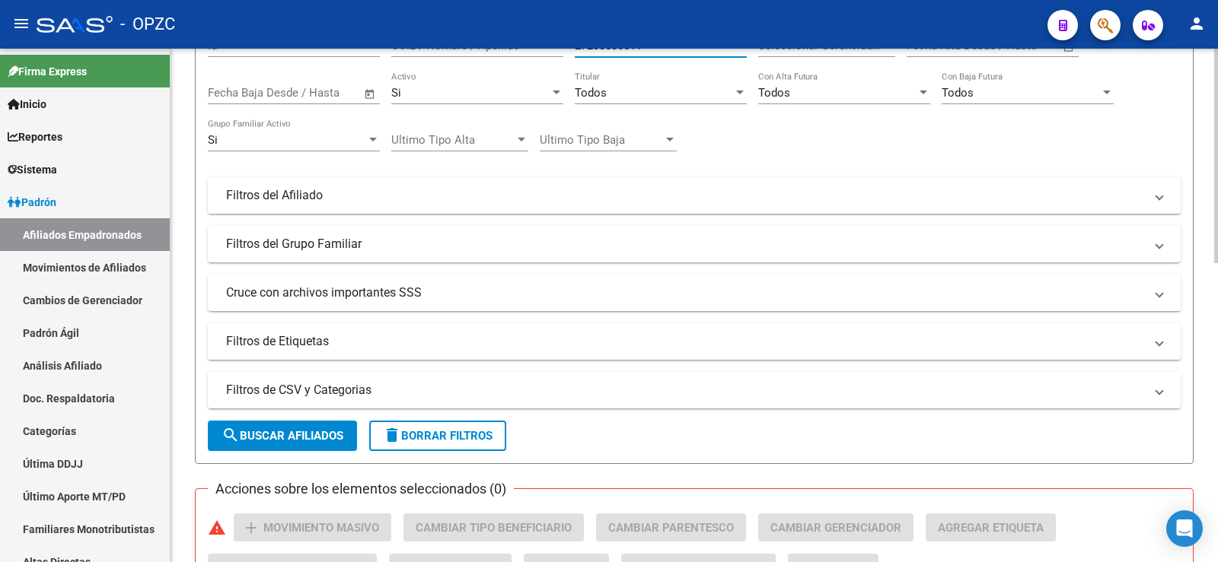
type input "27233630611"
click at [323, 419] on form "Filtros Id CUIL / Nombre / Apellido 27233630611 CUIL Titular Seleccionar Gerenc…" at bounding box center [694, 237] width 998 height 453
click at [299, 442] on span "search Buscar Afiliados" at bounding box center [282, 436] width 122 height 14
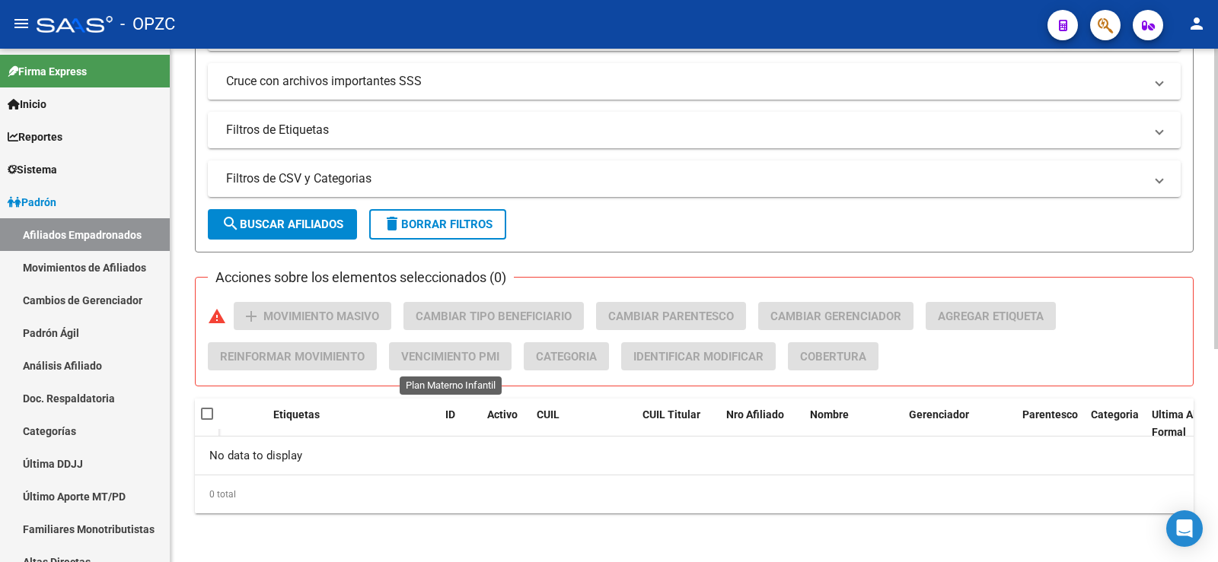
scroll to position [0, 0]
